Goal: Task Accomplishment & Management: Use online tool/utility

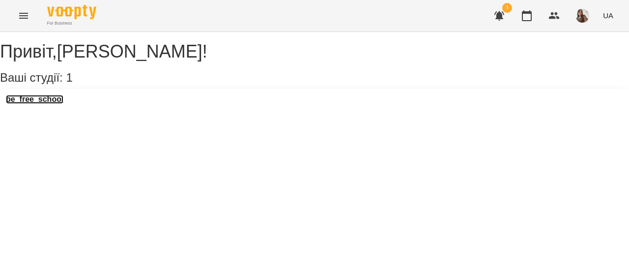
click at [58, 104] on h3 "be_free_school" at bounding box center [35, 99] width 58 height 9
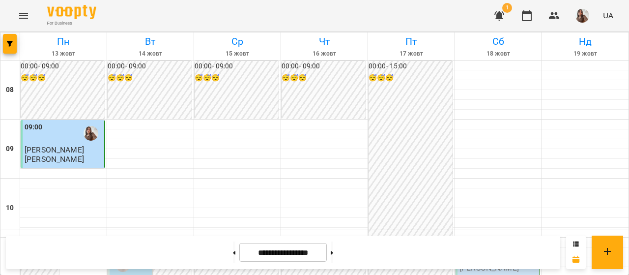
scroll to position [679, 0]
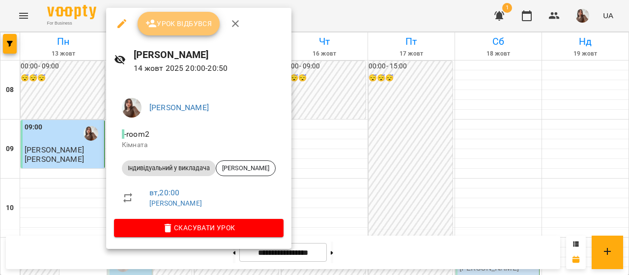
click at [198, 29] on span "Урок відбувся" at bounding box center [179, 24] width 67 height 12
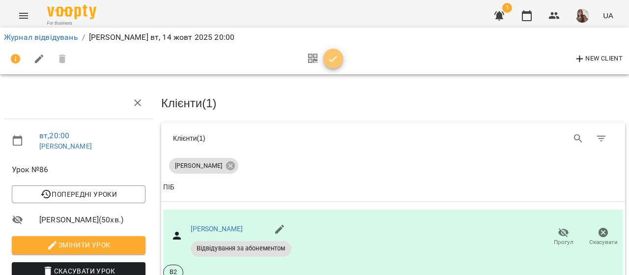
click at [329, 55] on icon "button" at bounding box center [333, 59] width 12 height 12
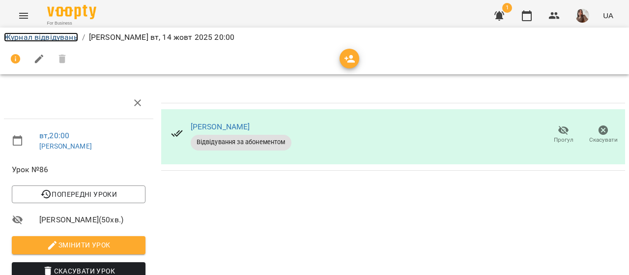
click at [55, 35] on link "Журнал відвідувань" at bounding box center [41, 36] width 74 height 9
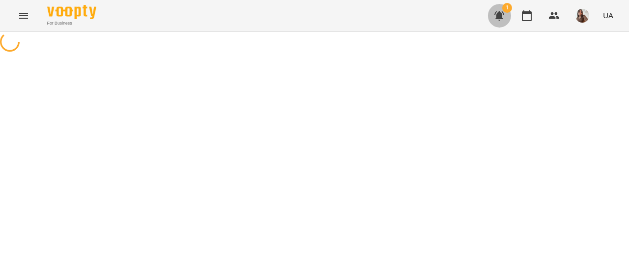
click at [496, 10] on icon "button" at bounding box center [500, 16] width 12 height 12
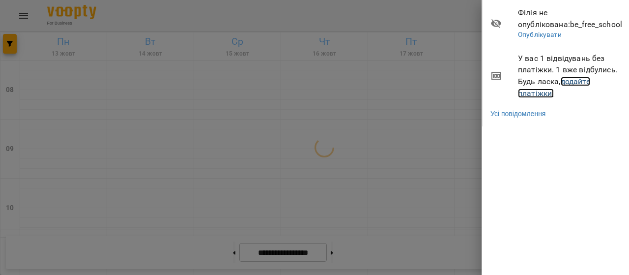
click at [542, 93] on link "додайте платіжки!" at bounding box center [554, 87] width 72 height 21
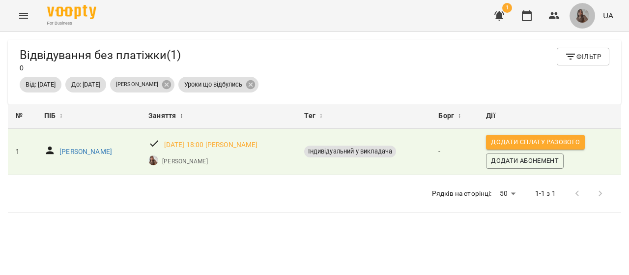
click at [577, 18] on img "button" at bounding box center [583, 16] width 14 height 14
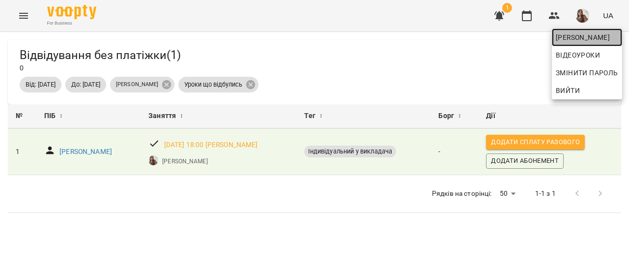
click at [579, 35] on span "[PERSON_NAME]" at bounding box center [587, 37] width 62 height 12
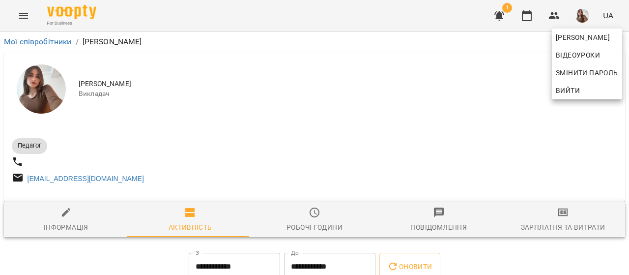
click at [569, 221] on div at bounding box center [314, 137] width 629 height 275
click at [569, 221] on div "[PERSON_NAME] Відеоуроки Змінити пароль Вийти" at bounding box center [314, 137] width 629 height 275
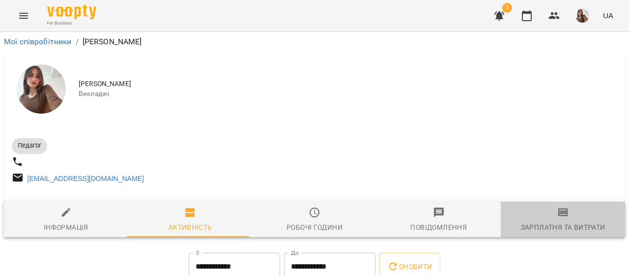
click at [569, 221] on span "Зарплатня та Витрати" at bounding box center [563, 220] width 113 height 27
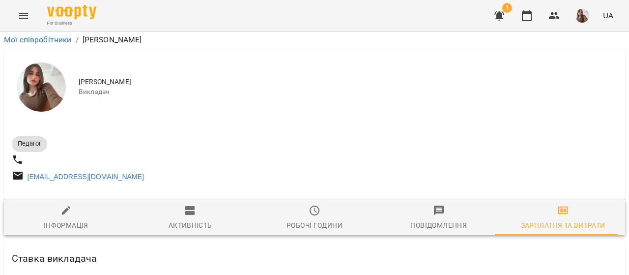
scroll to position [396, 0]
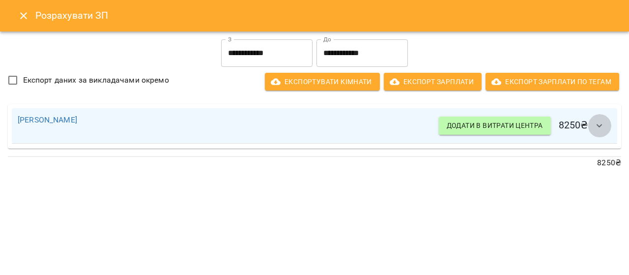
click at [602, 127] on icon "button" at bounding box center [600, 126] width 12 height 12
